Goal: Check status: Check status

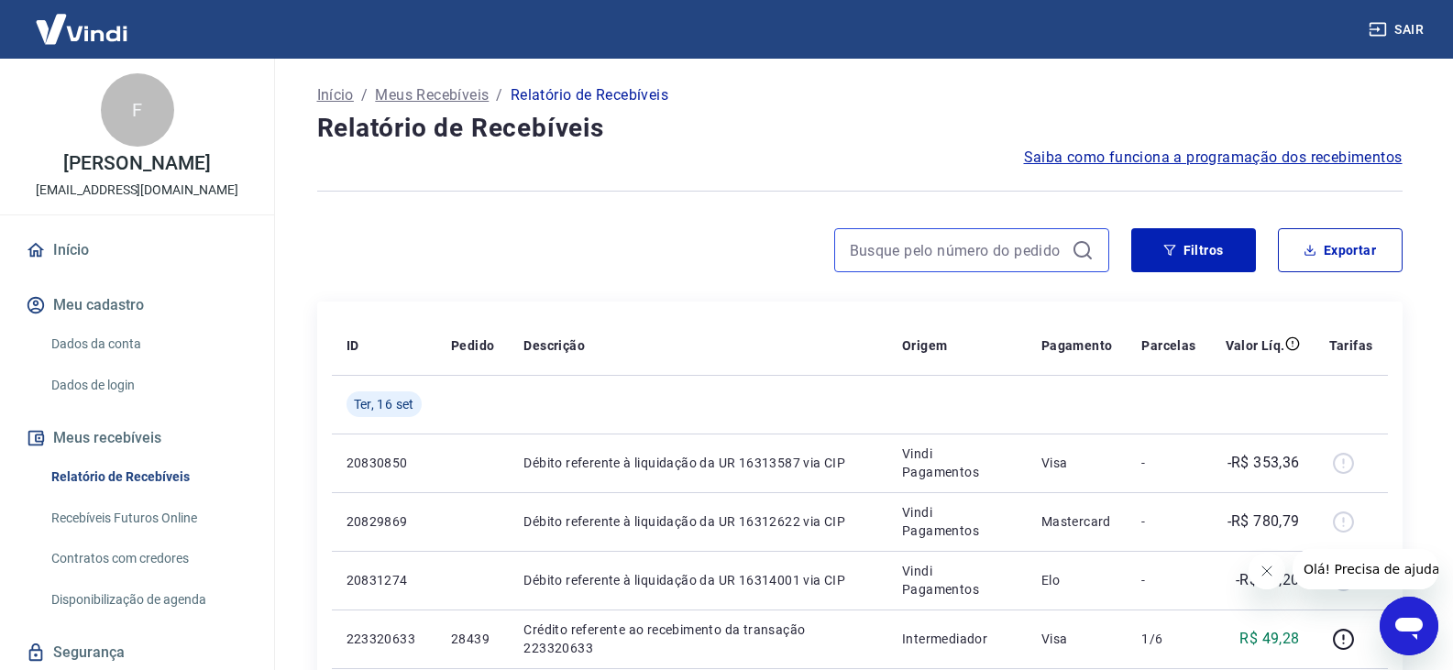
click at [915, 254] on input at bounding box center [957, 251] width 215 height 28
type input "28889"
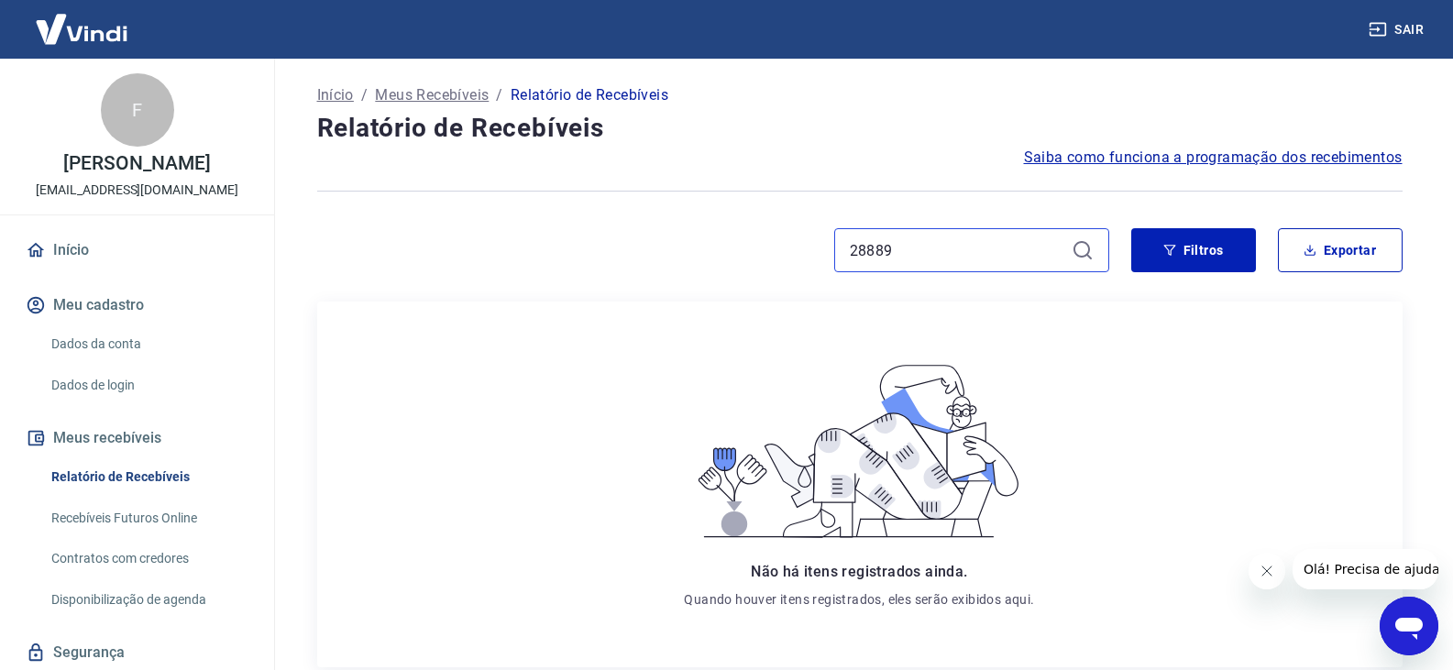
drag, startPoint x: 907, startPoint y: 248, endPoint x: 689, endPoint y: 237, distance: 217.6
click at [700, 237] on div "28889" at bounding box center [713, 250] width 792 height 44
